Goal: Transaction & Acquisition: Book appointment/travel/reservation

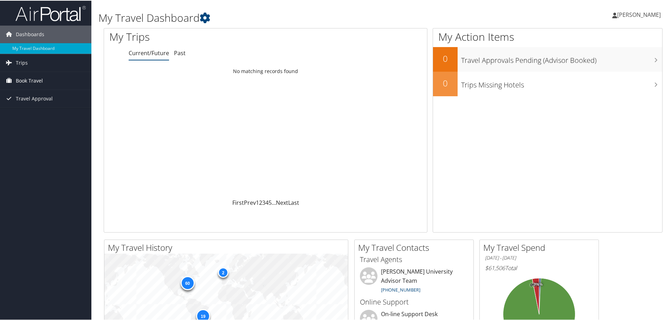
click at [30, 78] on span "Book Travel" at bounding box center [29, 80] width 27 height 18
click at [38, 93] on link "Approval Request (Beta)" at bounding box center [45, 94] width 91 height 11
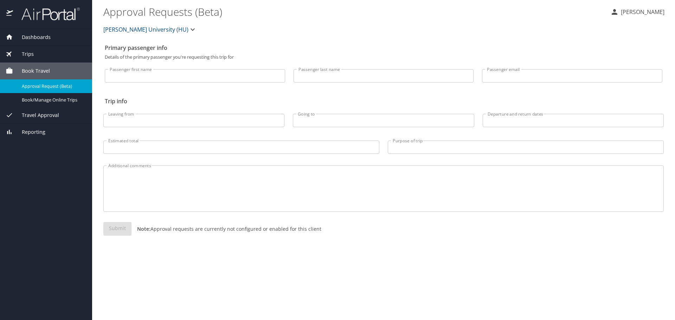
click at [29, 112] on span "Travel Approval" at bounding box center [36, 115] width 46 height 8
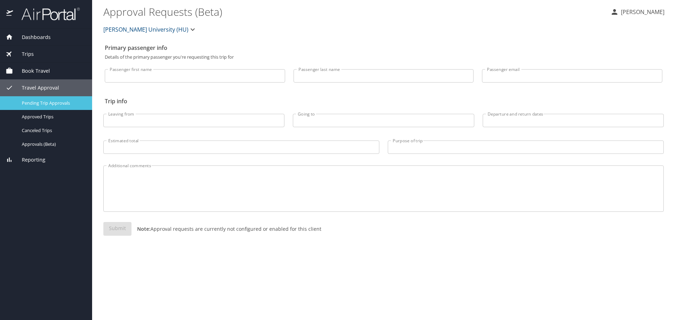
click at [36, 102] on span "Pending Trip Approvals" at bounding box center [53, 103] width 62 height 7
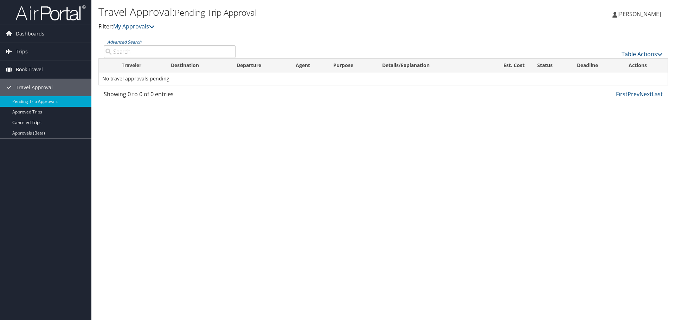
click at [25, 69] on span "Book Travel" at bounding box center [29, 70] width 27 height 18
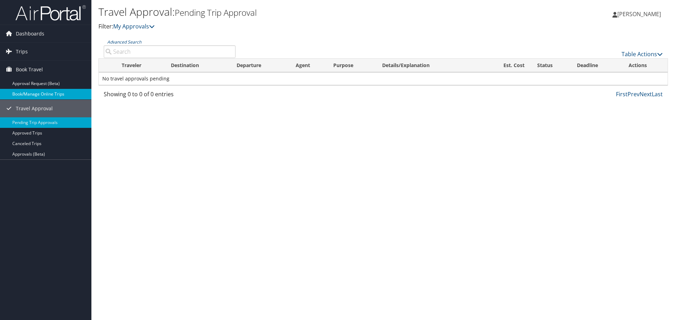
click at [26, 95] on link "Book/Manage Online Trips" at bounding box center [45, 94] width 91 height 11
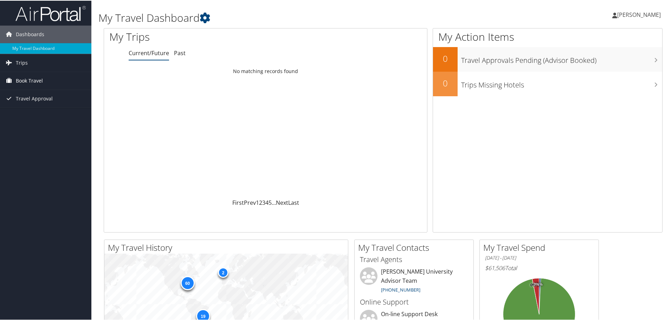
click at [27, 83] on span "Book Travel" at bounding box center [29, 80] width 27 height 18
click at [30, 101] on link "Book/Manage Online Trips" at bounding box center [45, 105] width 91 height 11
